Goal: Navigation & Orientation: Find specific page/section

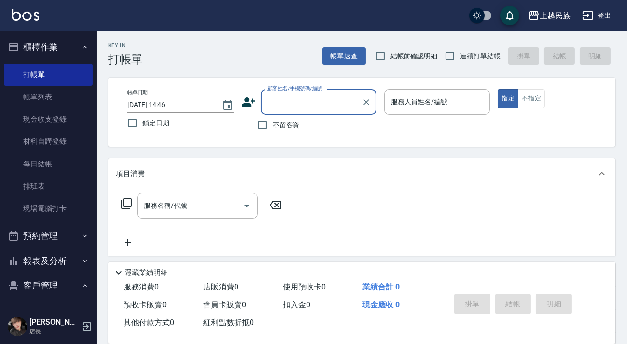
click at [47, 283] on button "客戶管理" at bounding box center [48, 285] width 89 height 25
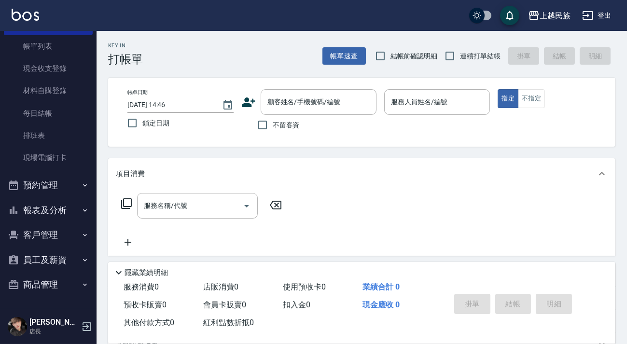
click at [55, 236] on button "客戶管理" at bounding box center [48, 234] width 89 height 25
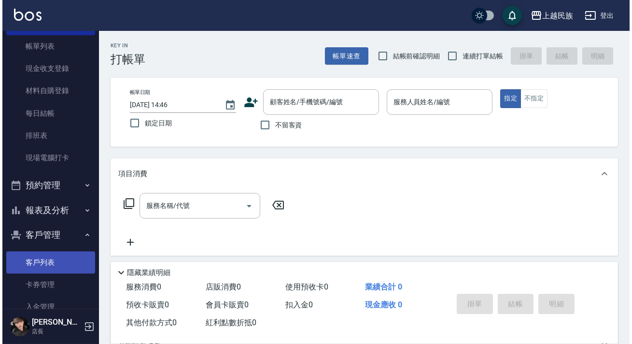
scroll to position [63, 0]
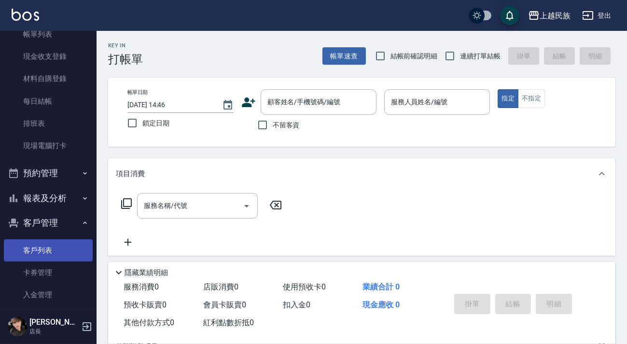
click at [56, 257] on link "客戶列表" at bounding box center [48, 250] width 89 height 22
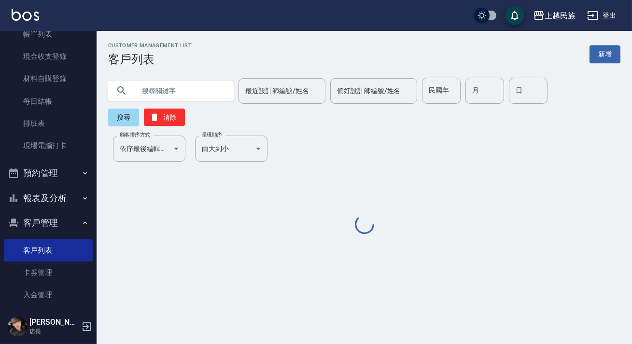
click at [219, 98] on input "text" at bounding box center [180, 91] width 91 height 26
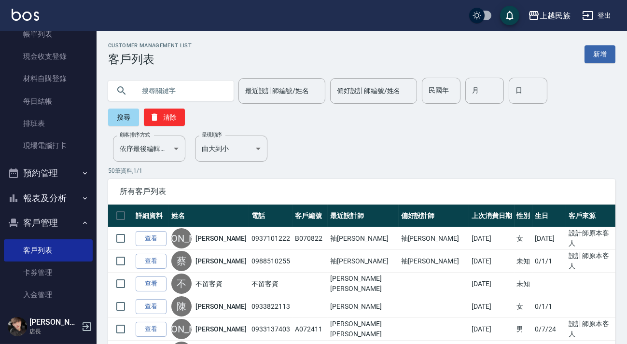
click at [213, 93] on input "text" at bounding box center [180, 91] width 91 height 26
type input "[PERSON_NAME]"
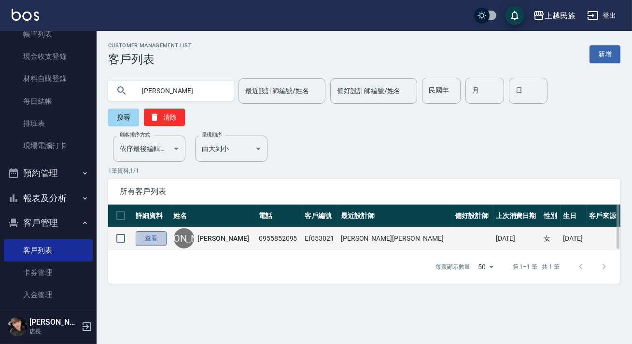
click at [155, 242] on link "查看" at bounding box center [151, 238] width 31 height 15
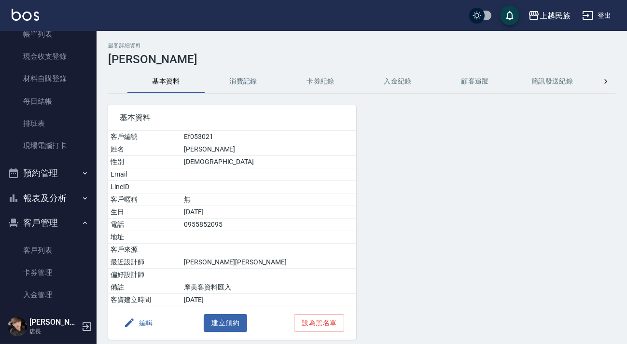
click at [235, 84] on button "消費記錄" at bounding box center [243, 81] width 77 height 23
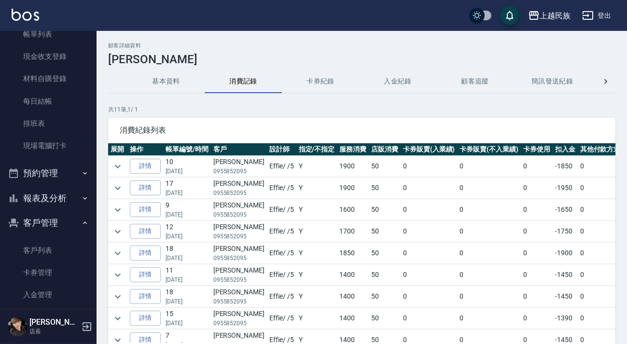
click at [316, 80] on button "卡券紀錄" at bounding box center [320, 81] width 77 height 23
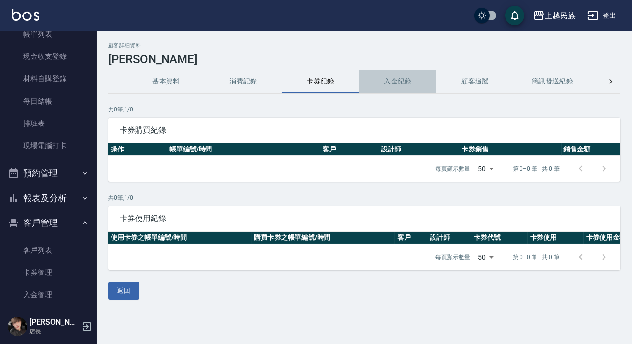
click at [387, 74] on button "入金紀錄" at bounding box center [397, 81] width 77 height 23
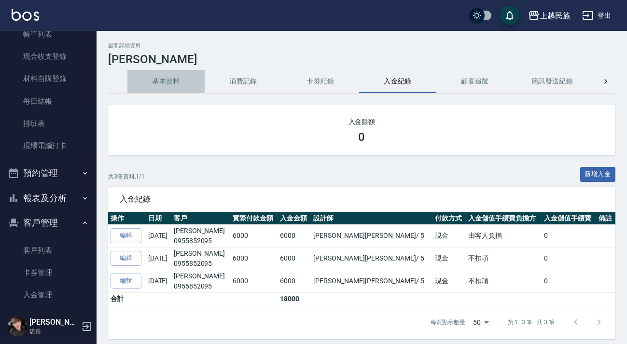
click at [158, 78] on button "基本資料" at bounding box center [165, 81] width 77 height 23
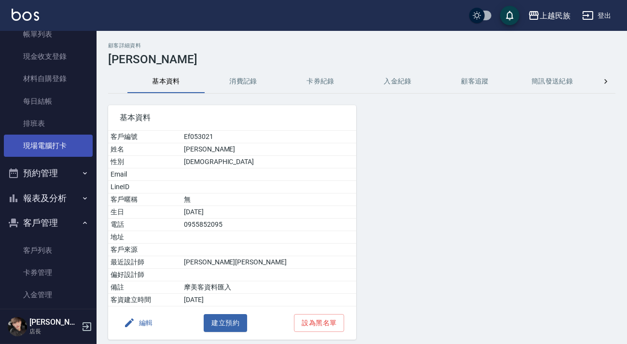
click at [67, 146] on link "現場電腦打卡" at bounding box center [48, 146] width 89 height 22
